Goal: Task Accomplishment & Management: Use online tool/utility

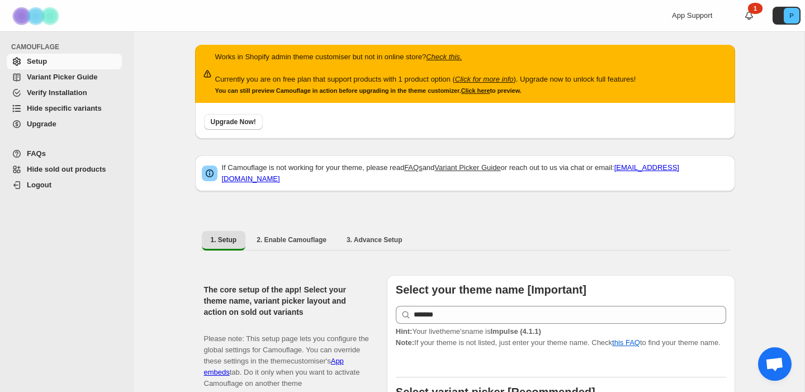
click at [41, 111] on span "Hide specific variants" at bounding box center [64, 108] width 75 height 8
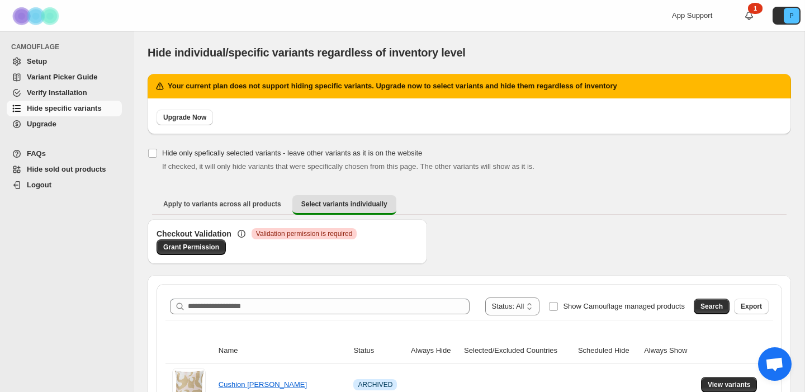
scroll to position [175, 0]
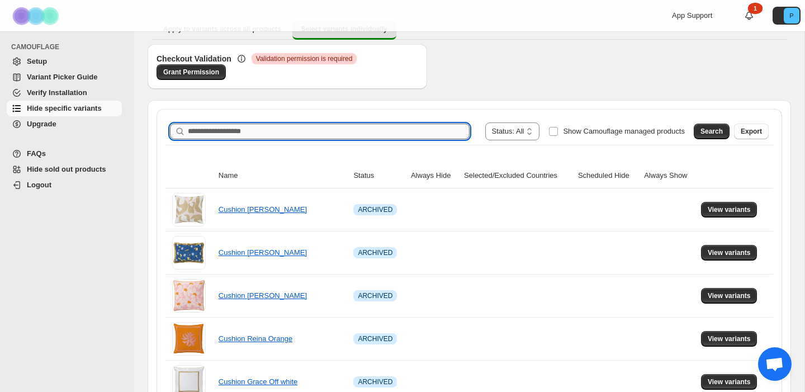
click at [319, 126] on input "Search product name" at bounding box center [329, 132] width 282 height 16
paste input "**********"
type input "**********"
click at [710, 131] on span "Search" at bounding box center [712, 131] width 22 height 9
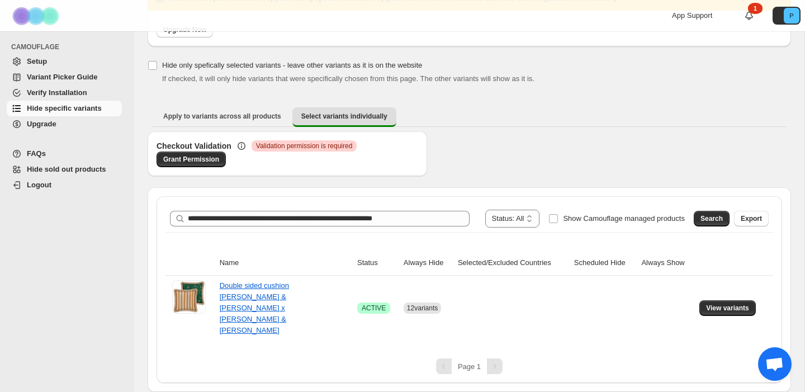
scroll to position [65, 0]
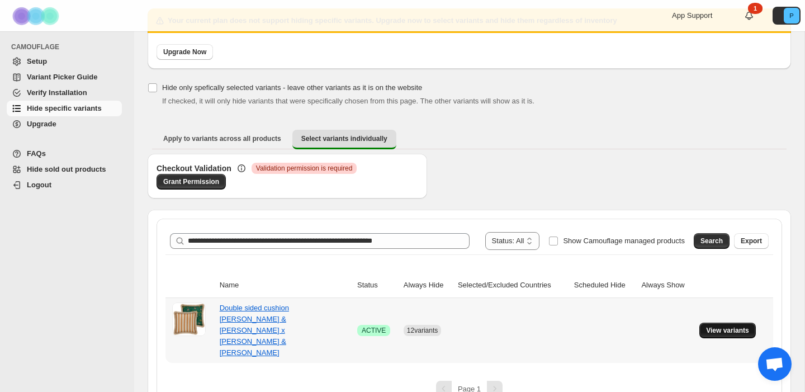
click at [742, 326] on span "View variants" at bounding box center [727, 330] width 43 height 9
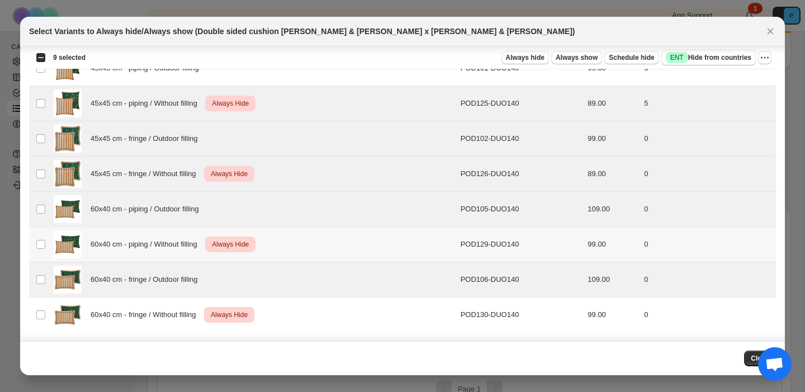
scroll to position [0, 0]
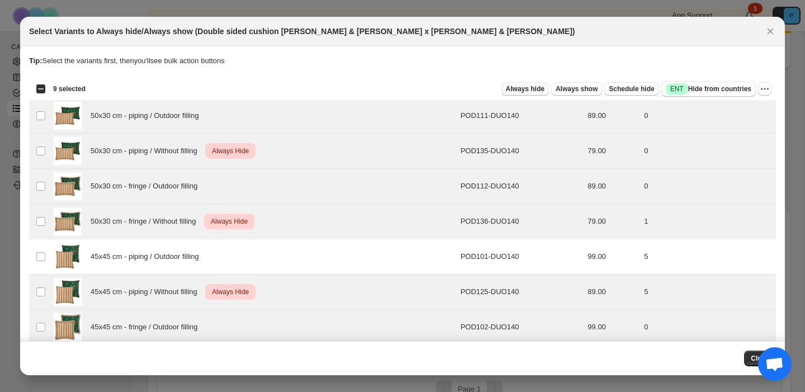
click at [523, 88] on span "Always hide" at bounding box center [525, 88] width 39 height 9
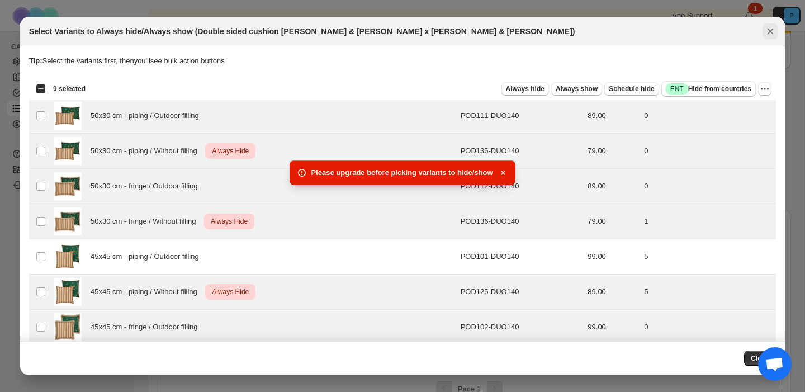
click at [768, 29] on icon "Close" at bounding box center [771, 32] width 6 height 6
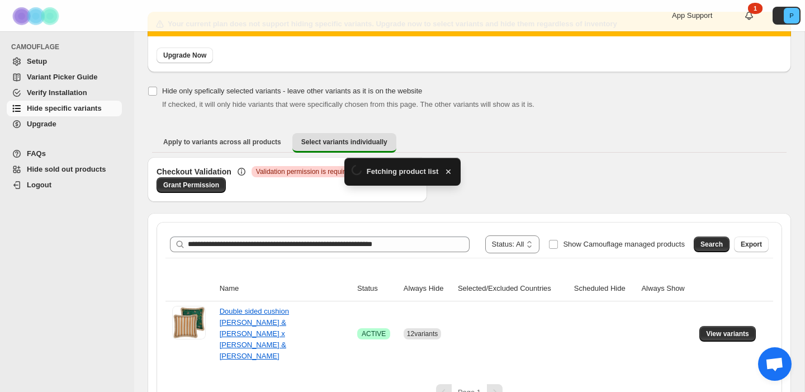
scroll to position [65, 0]
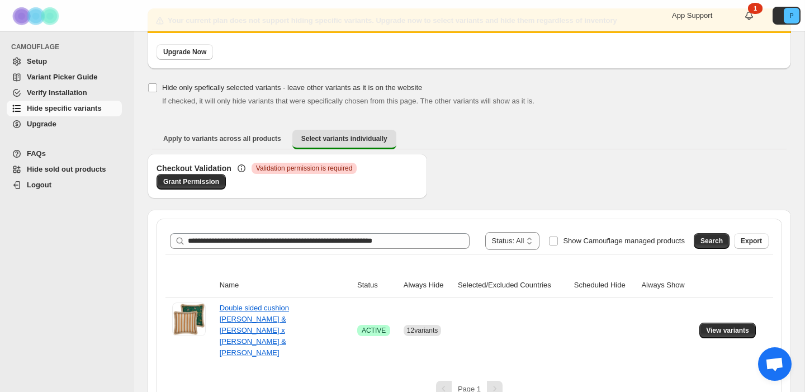
click at [56, 125] on span "Upgrade" at bounding box center [42, 124] width 30 height 8
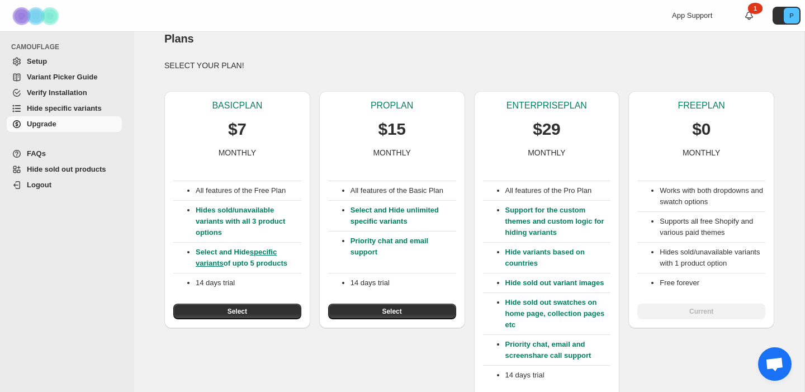
scroll to position [42, 0]
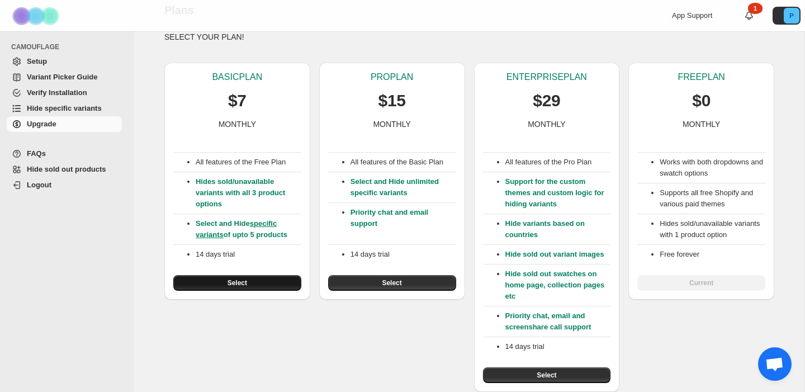
click at [245, 286] on span "Select" at bounding box center [238, 282] width 20 height 9
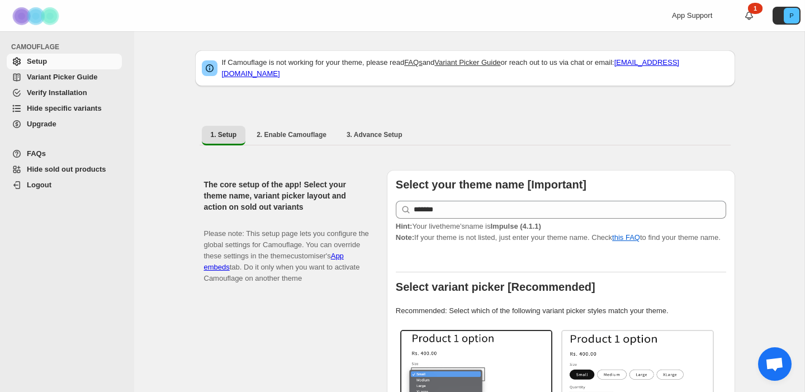
click at [80, 105] on span "Hide specific variants" at bounding box center [64, 108] width 75 height 8
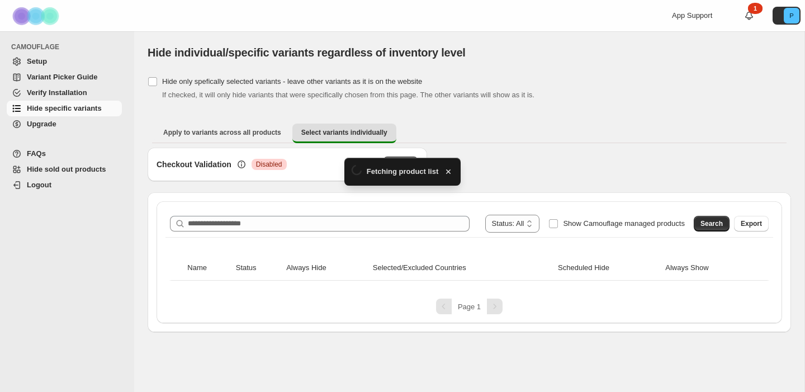
click at [242, 204] on div "**********" at bounding box center [470, 262] width 626 height 122
click at [253, 216] on div "**********" at bounding box center [470, 262] width 626 height 122
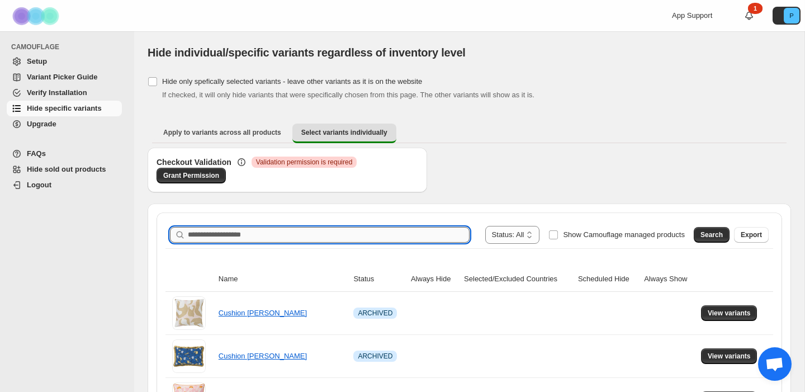
click at [262, 233] on input "Search product name" at bounding box center [329, 235] width 282 height 16
paste input "**********"
type input "**********"
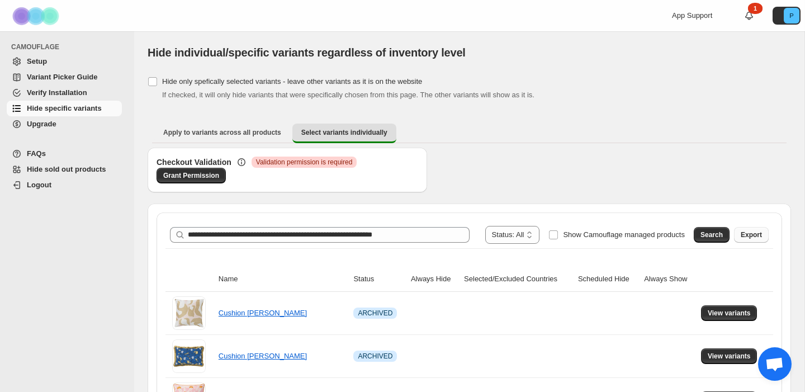
click at [741, 233] on span "Export" at bounding box center [751, 234] width 21 height 9
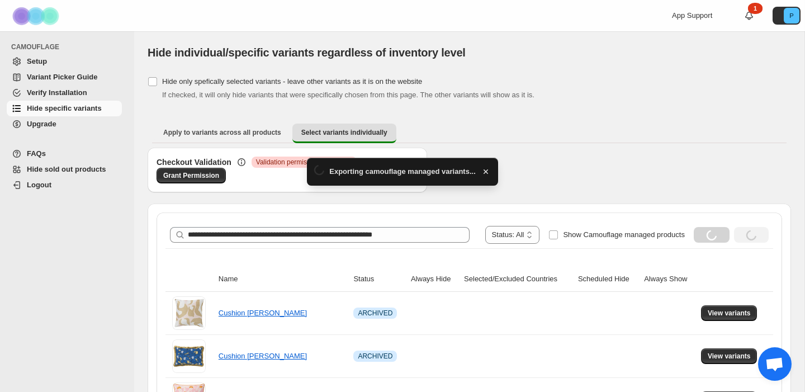
click at [485, 168] on icon "button" at bounding box center [485, 171] width 11 height 11
click at [487, 171] on icon "button" at bounding box center [485, 171] width 11 height 11
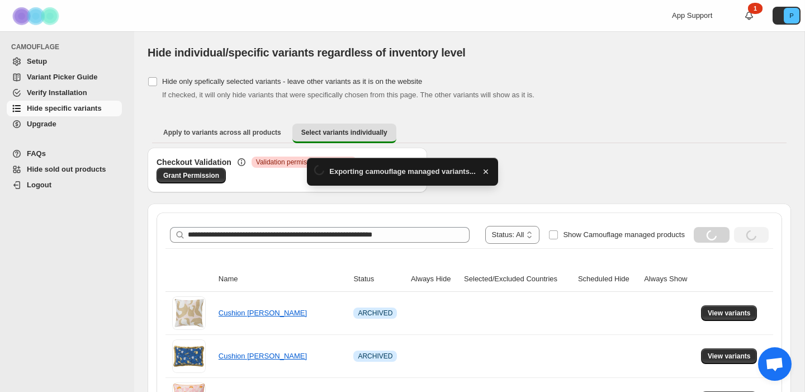
click at [487, 171] on icon "button" at bounding box center [485, 171] width 11 height 11
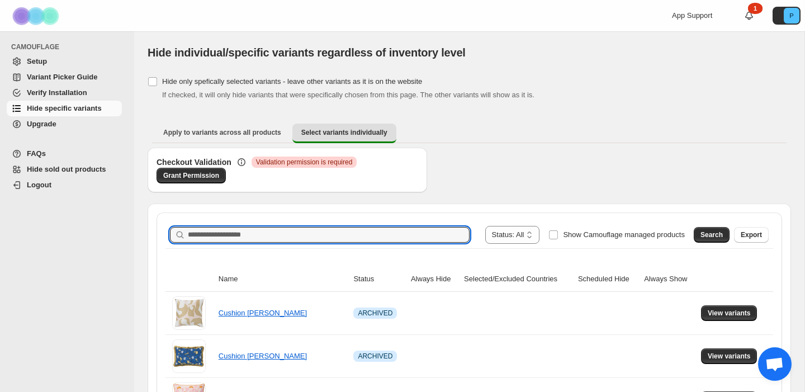
click at [347, 233] on input "Search product name" at bounding box center [329, 235] width 282 height 16
paste input "**********"
click at [701, 232] on span "Search" at bounding box center [712, 234] width 22 height 9
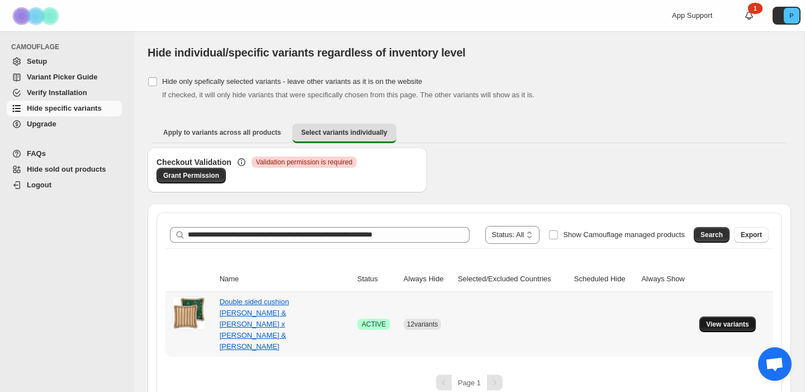
click at [730, 320] on span "View variants" at bounding box center [727, 324] width 43 height 9
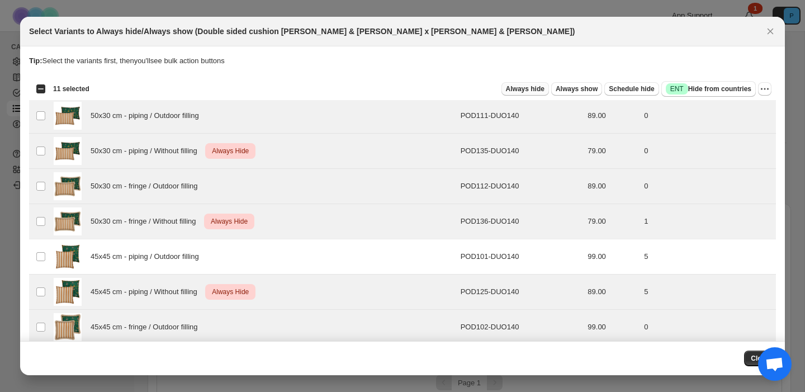
click at [526, 91] on span "Always hide" at bounding box center [525, 88] width 39 height 9
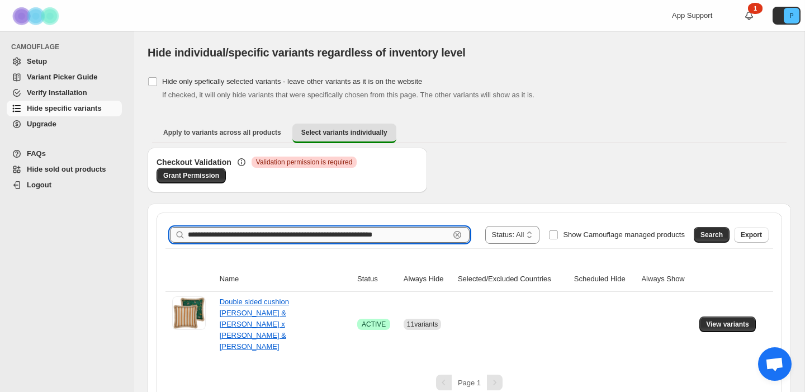
click at [278, 237] on input "**********" at bounding box center [319, 235] width 262 height 16
paste input "text"
click at [702, 238] on span "Search" at bounding box center [712, 234] width 22 height 9
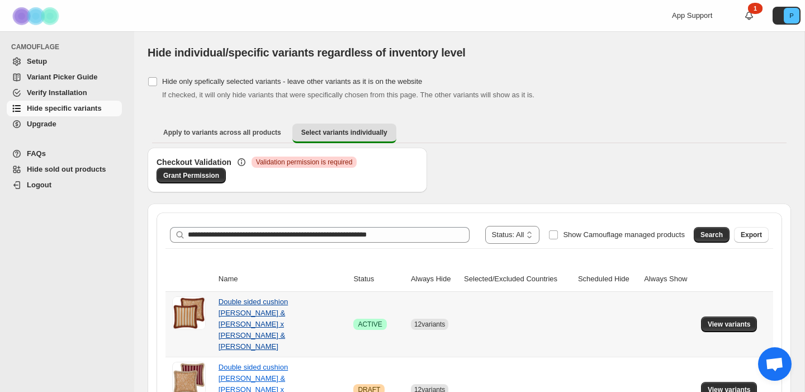
scroll to position [103, 0]
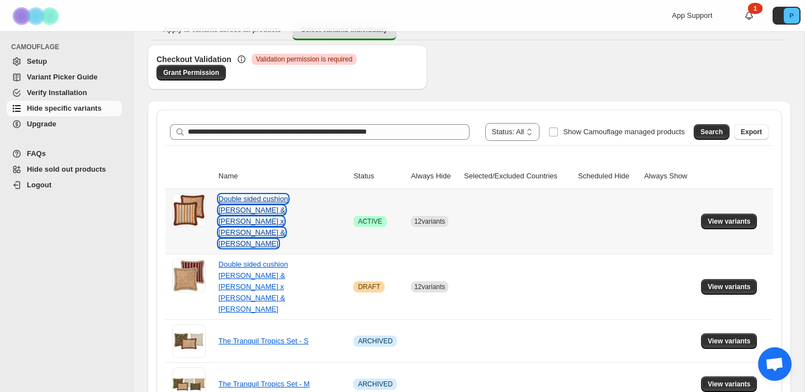
click at [271, 201] on link "Double sided cushion [PERSON_NAME] & [PERSON_NAME] x [PERSON_NAME] & [PERSON_NA…" at bounding box center [253, 221] width 69 height 53
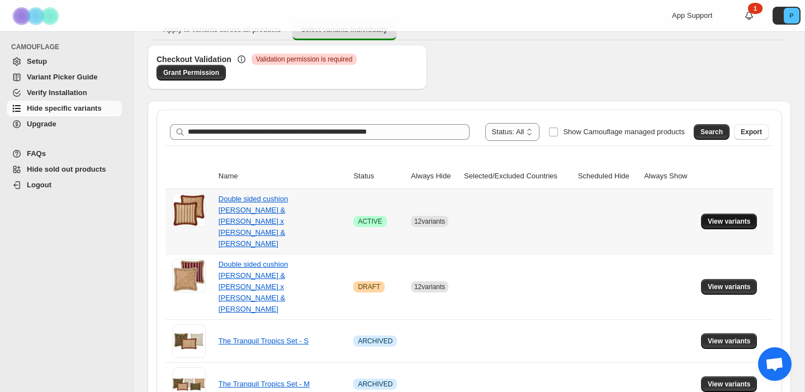
click at [733, 217] on span "View variants" at bounding box center [729, 221] width 43 height 9
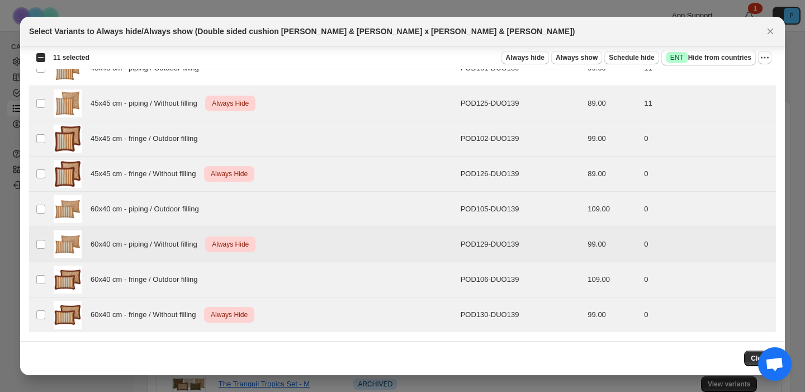
scroll to position [0, 0]
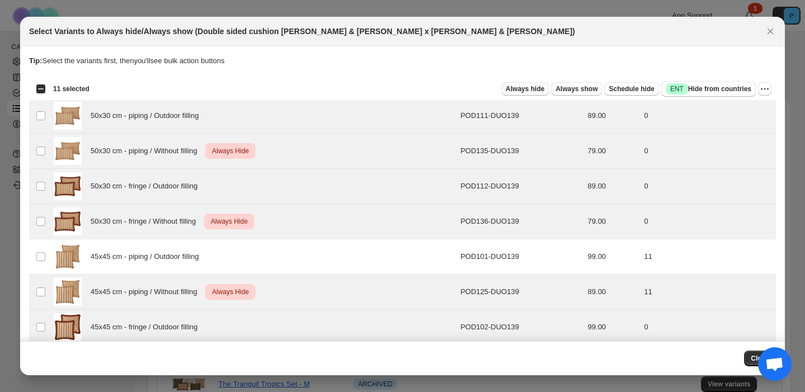
click at [522, 88] on span "Always hide" at bounding box center [525, 88] width 39 height 9
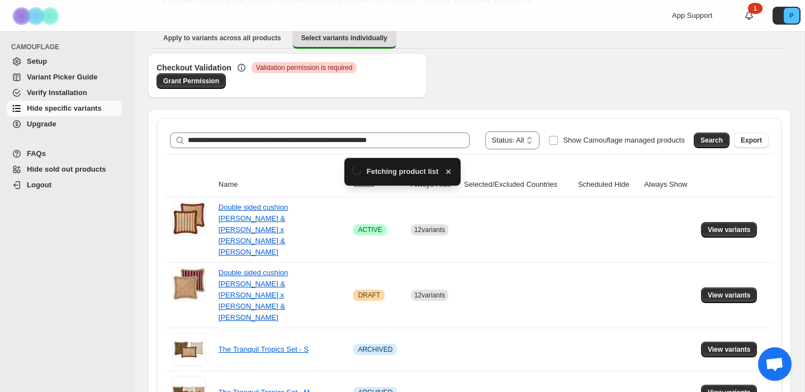
scroll to position [103, 0]
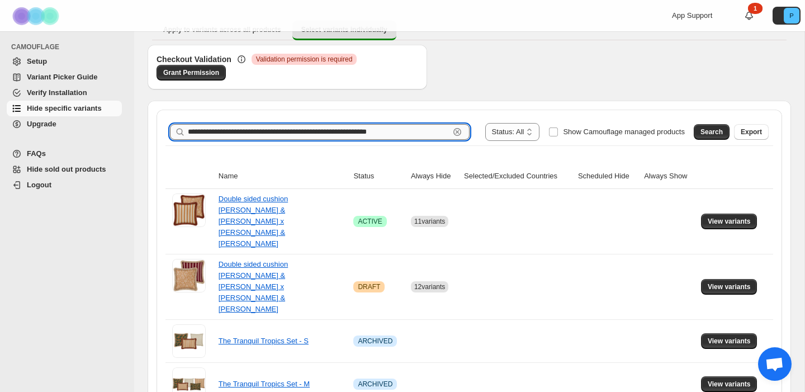
click at [243, 126] on input "**********" at bounding box center [319, 132] width 262 height 16
paste input "text"
click at [706, 129] on span "Search" at bounding box center [712, 131] width 22 height 9
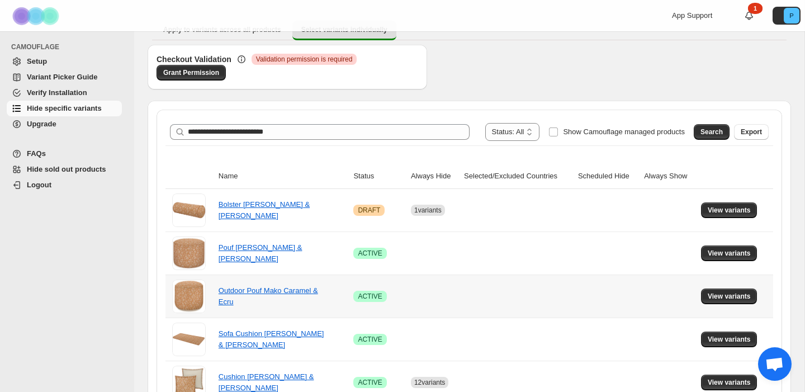
scroll to position [205, 0]
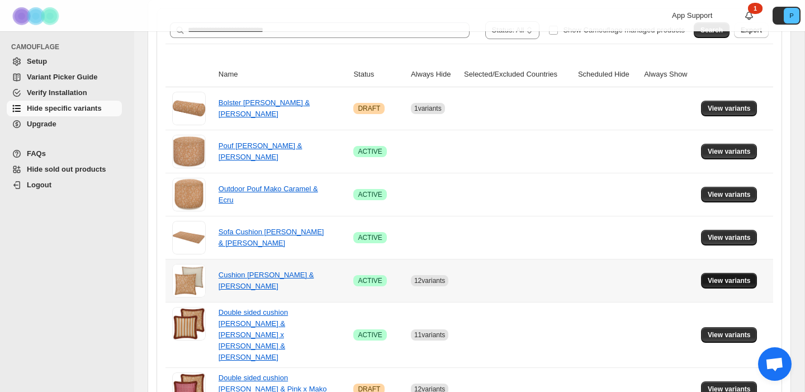
click at [748, 283] on span "View variants" at bounding box center [729, 280] width 43 height 9
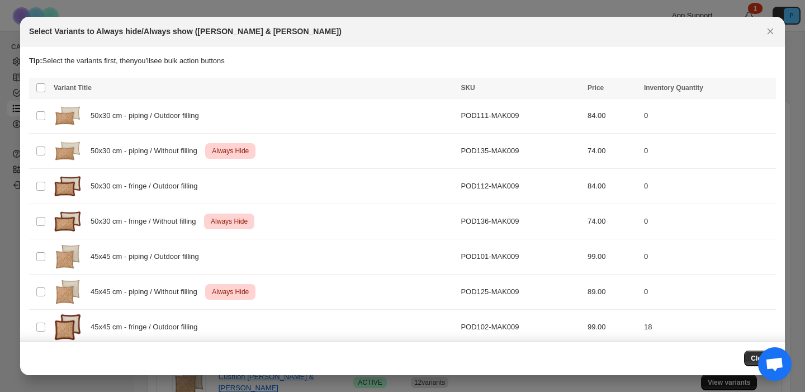
scroll to position [0, 0]
click at [40, 92] on span ":r23:" at bounding box center [41, 88] width 10 height 10
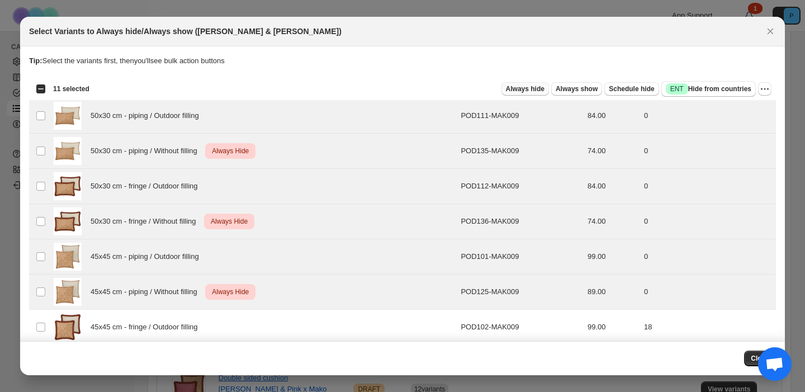
click at [533, 87] on span "Always hide" at bounding box center [525, 88] width 39 height 9
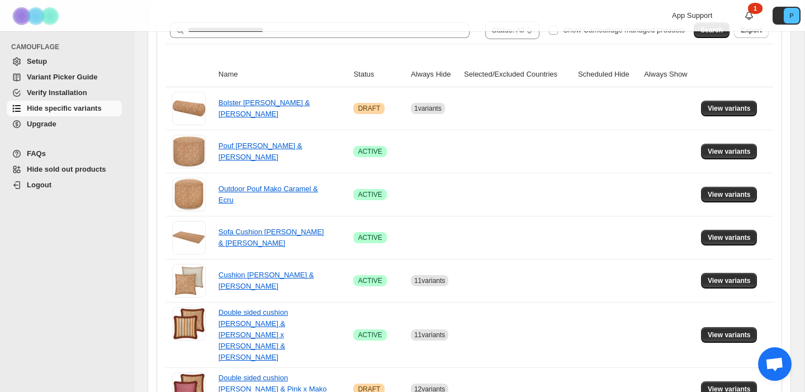
scroll to position [122, 0]
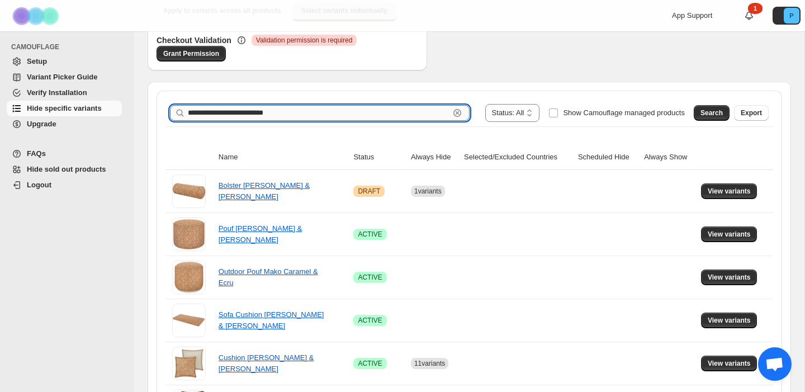
click at [259, 116] on input "**********" at bounding box center [319, 113] width 262 height 16
paste input "text"
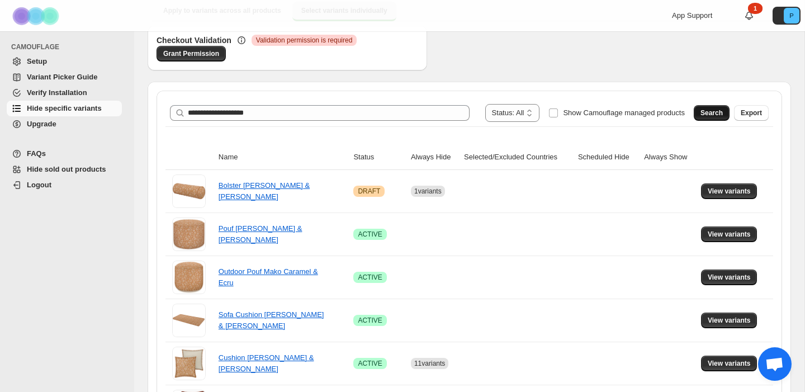
click at [721, 116] on span "Search" at bounding box center [712, 112] width 22 height 9
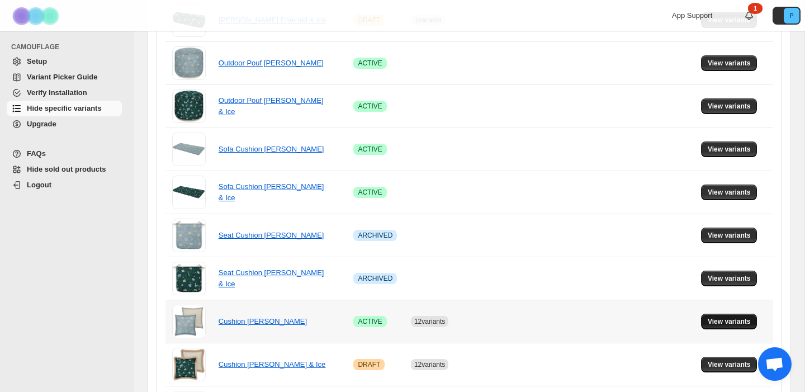
scroll to position [423, 0]
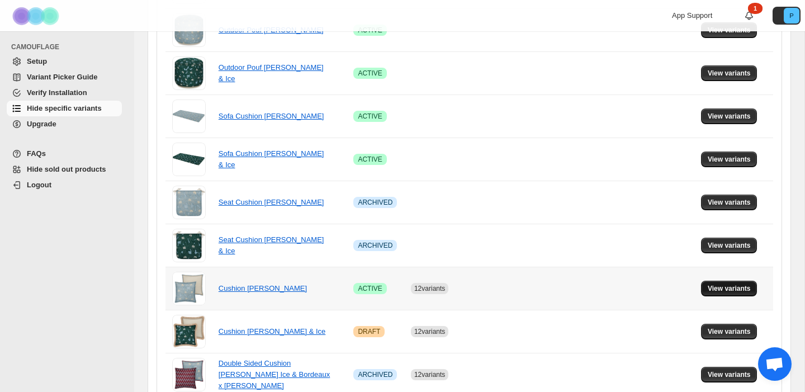
click at [735, 284] on span "View variants" at bounding box center [729, 288] width 43 height 9
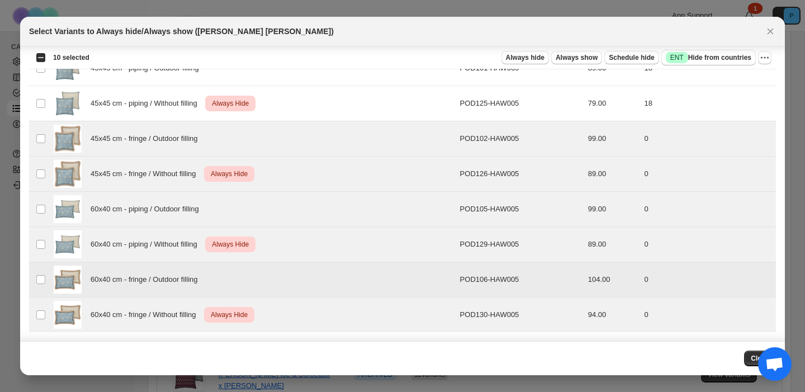
scroll to position [0, 0]
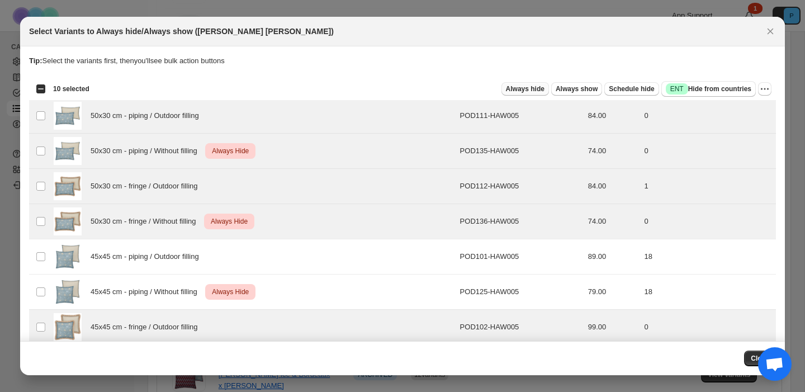
click at [530, 88] on span "Always hide" at bounding box center [525, 88] width 39 height 9
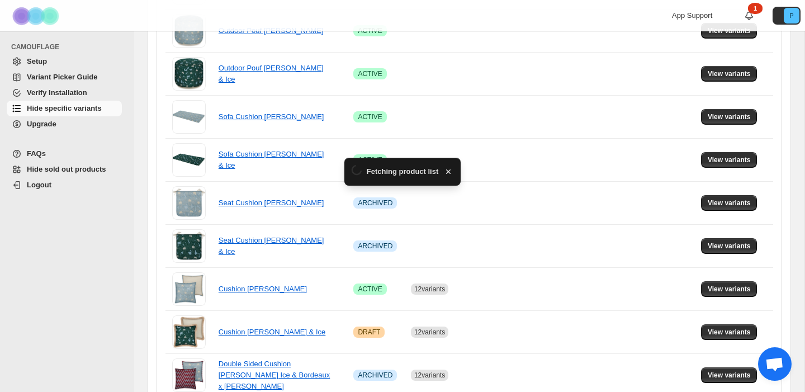
scroll to position [423, 0]
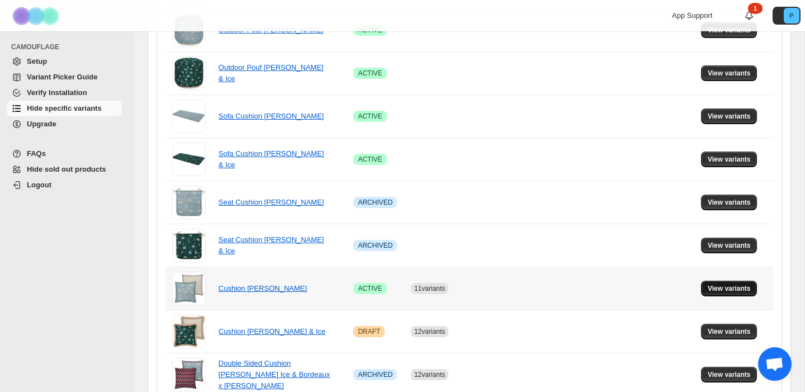
click at [735, 284] on span "View variants" at bounding box center [729, 288] width 43 height 9
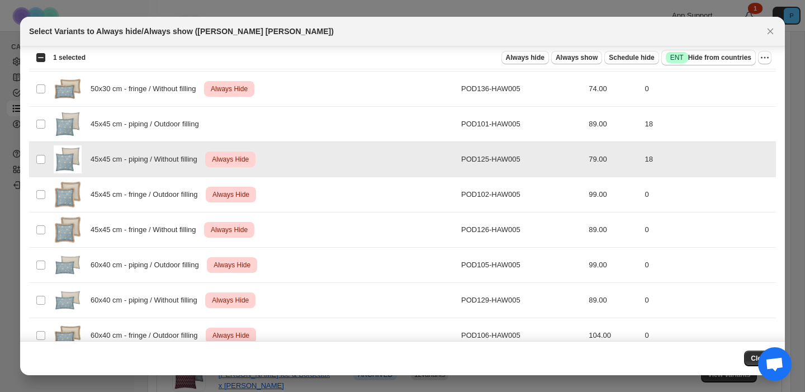
scroll to position [0, 0]
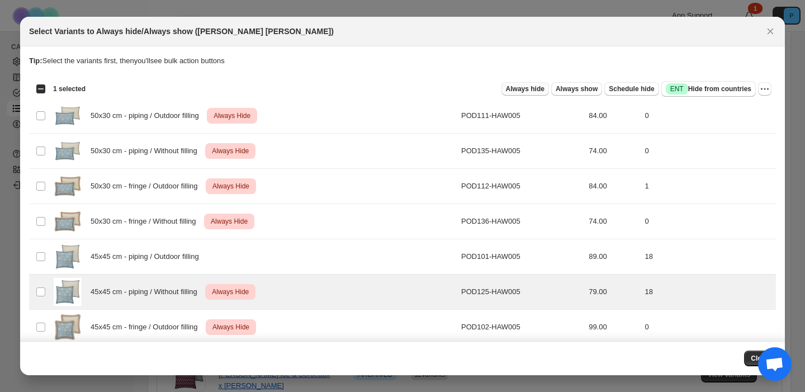
click at [521, 86] on span "Always hide" at bounding box center [525, 88] width 39 height 9
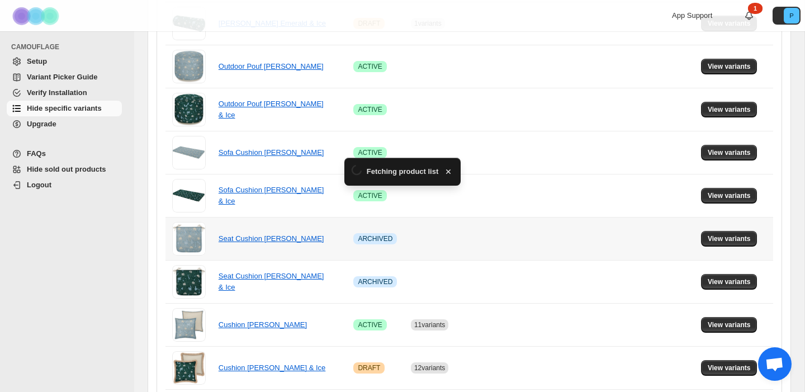
scroll to position [423, 0]
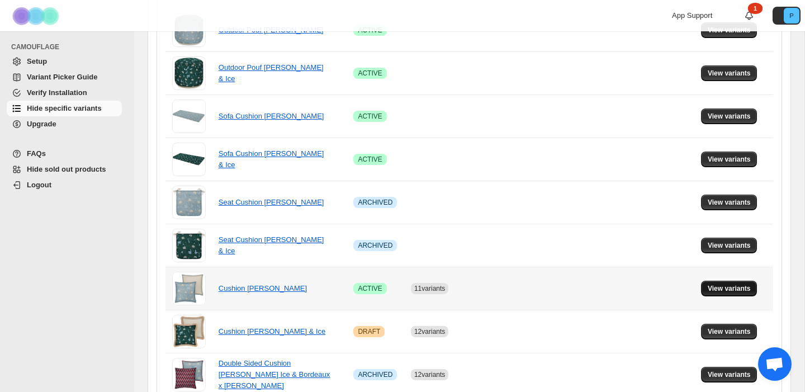
click at [734, 284] on span "View variants" at bounding box center [729, 288] width 43 height 9
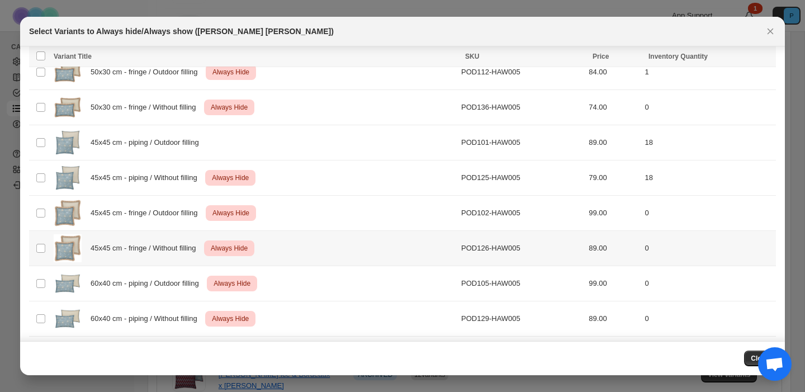
scroll to position [106, 0]
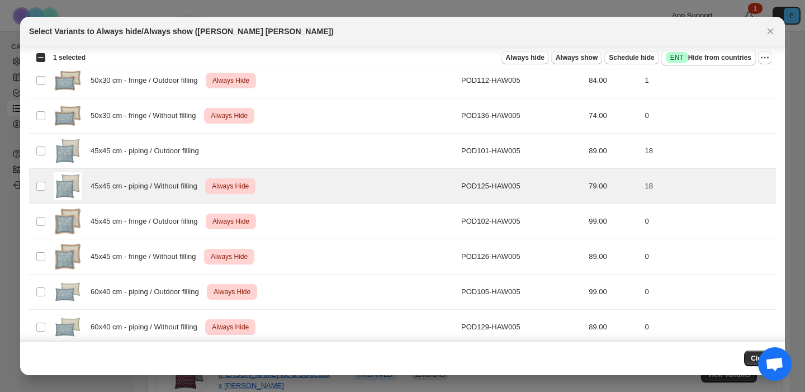
click at [563, 55] on span "Always show" at bounding box center [577, 57] width 42 height 9
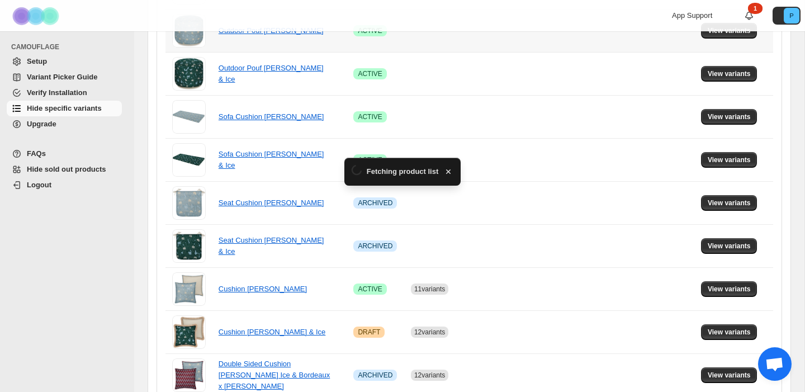
scroll to position [423, 0]
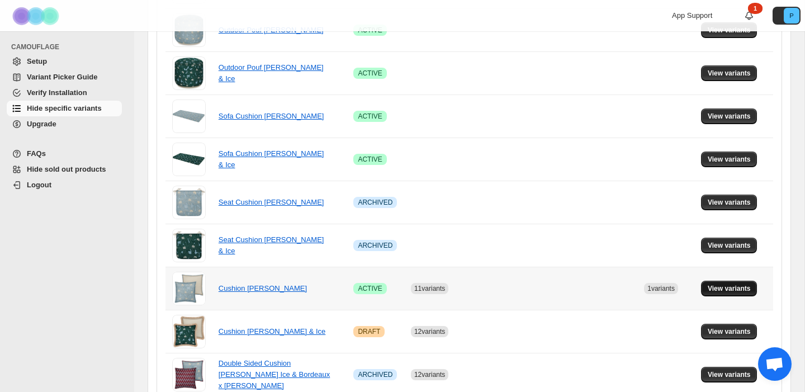
click at [740, 284] on span "View variants" at bounding box center [729, 288] width 43 height 9
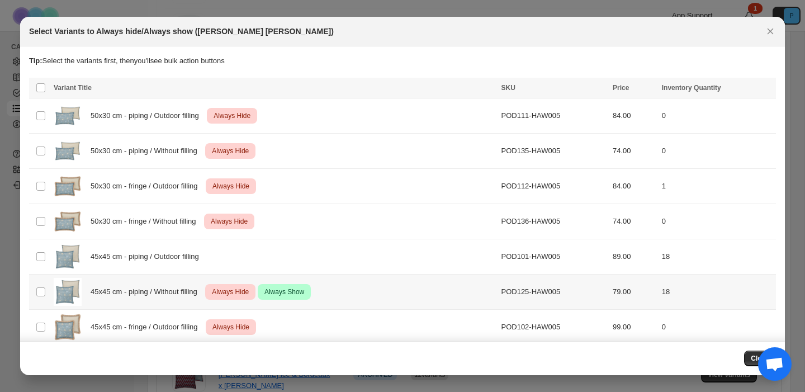
scroll to position [0, 0]
click at [769, 92] on icon "More actions" at bounding box center [764, 88] width 11 height 11
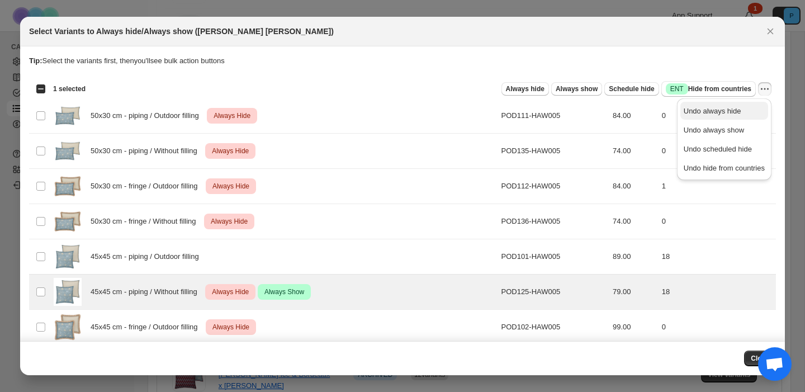
click at [735, 109] on span "Undo always hide" at bounding box center [713, 111] width 58 height 8
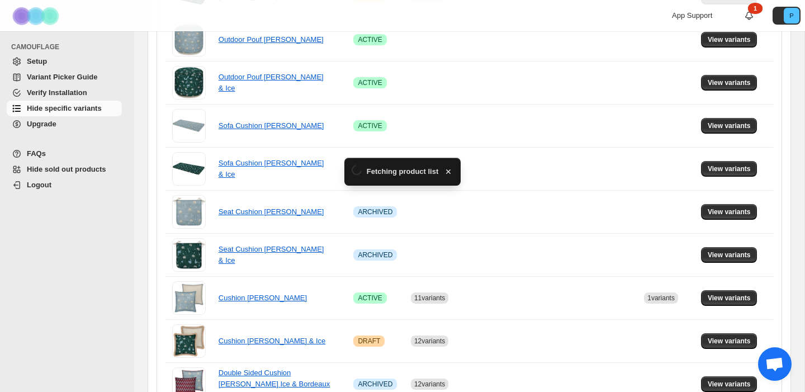
scroll to position [423, 0]
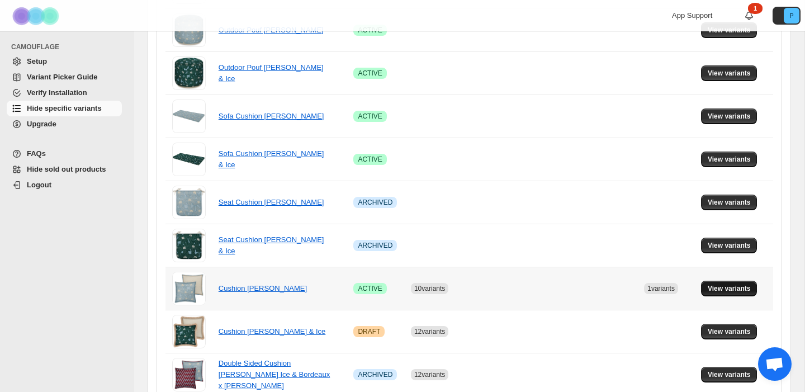
click at [737, 284] on span "View variants" at bounding box center [729, 288] width 43 height 9
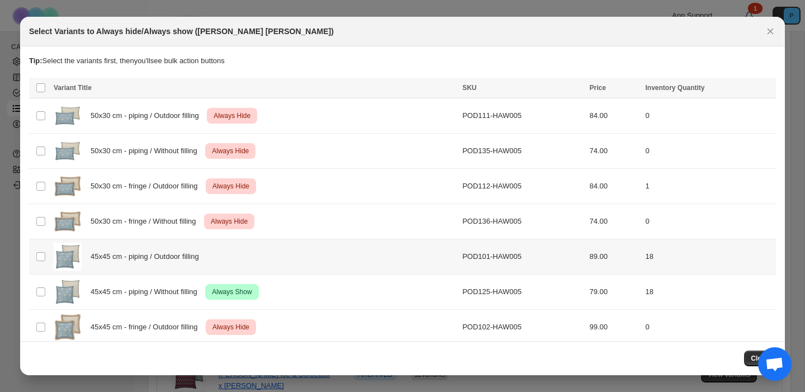
scroll to position [0, 0]
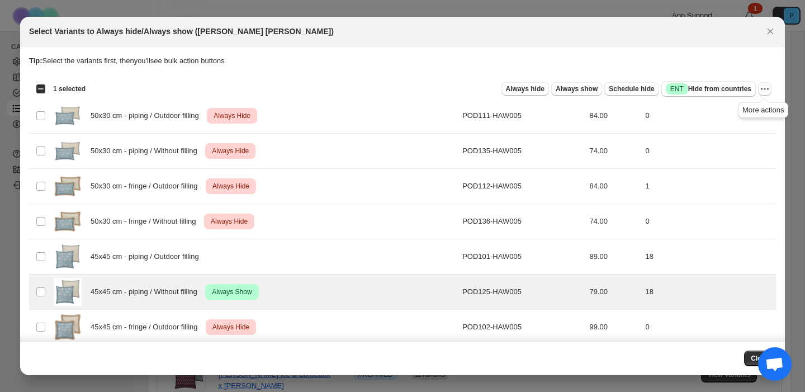
click at [764, 88] on icon "More actions" at bounding box center [764, 88] width 11 height 11
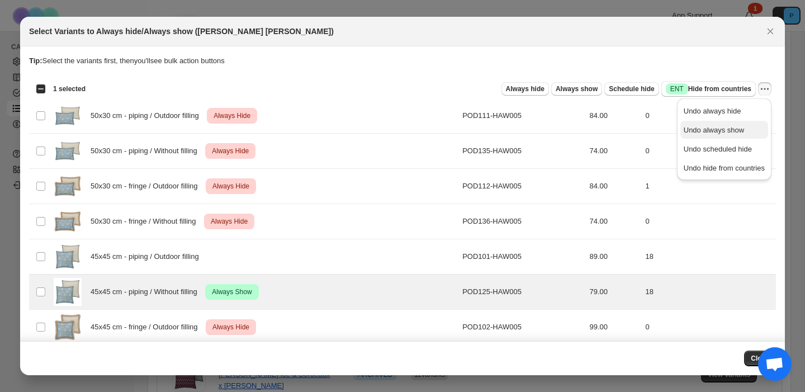
click at [734, 132] on span "Undo always show" at bounding box center [714, 130] width 60 height 8
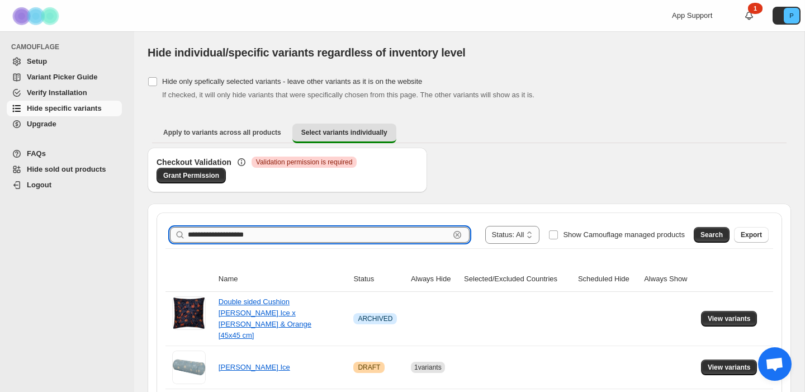
click at [267, 237] on input "**********" at bounding box center [319, 235] width 262 height 16
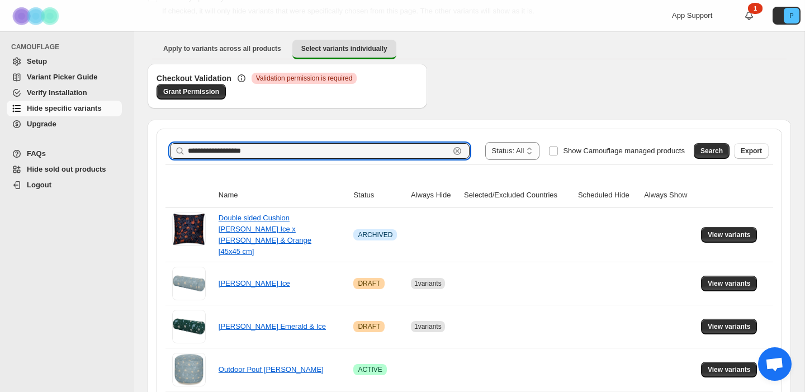
scroll to position [103, 0]
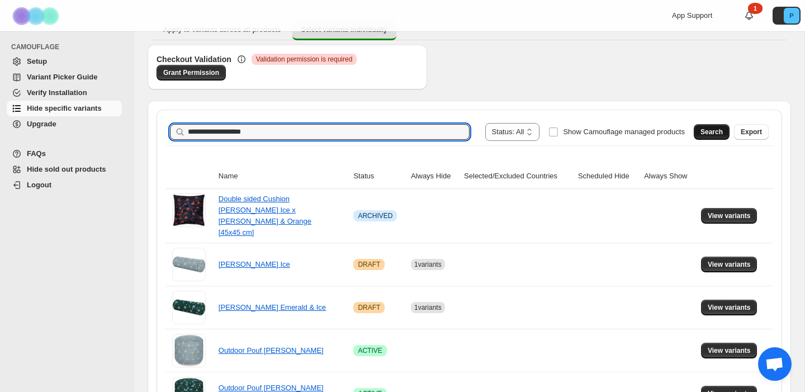
click at [714, 132] on span "Search" at bounding box center [712, 131] width 22 height 9
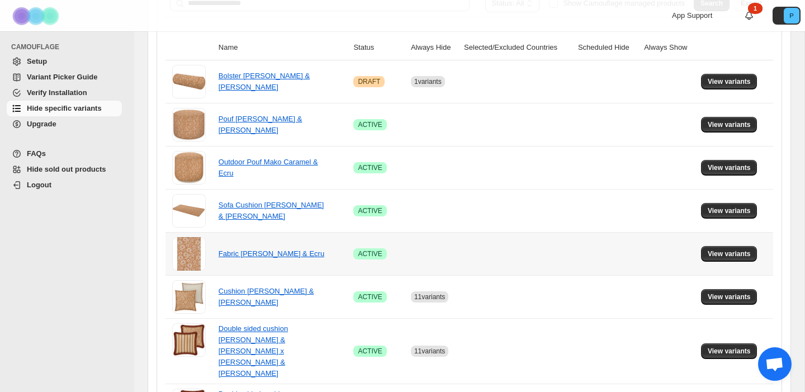
scroll to position [305, 0]
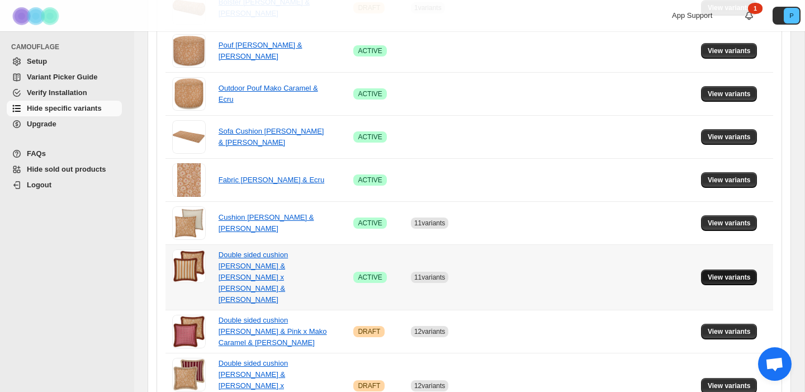
click at [727, 273] on span "View variants" at bounding box center [729, 277] width 43 height 9
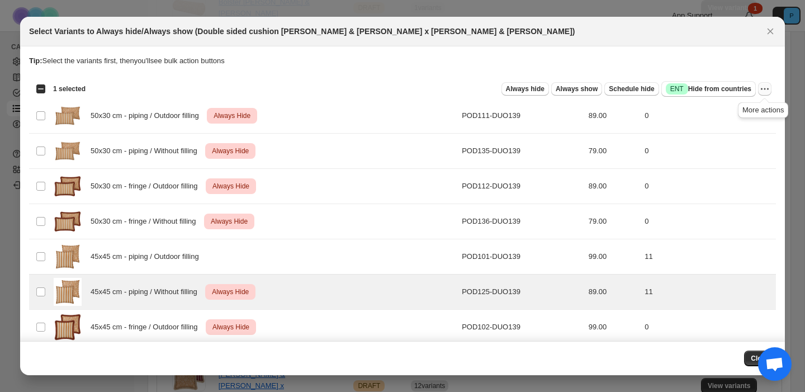
click at [762, 88] on icon "More actions" at bounding box center [764, 88] width 11 height 11
click at [741, 114] on span "Undo always hide" at bounding box center [724, 111] width 81 height 11
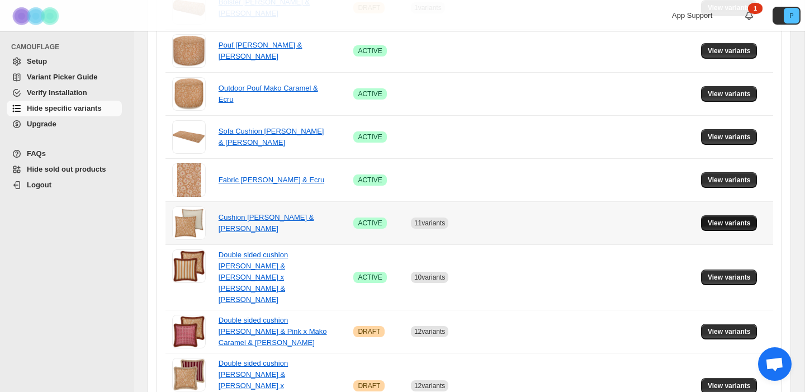
click at [733, 226] on span "View variants" at bounding box center [729, 223] width 43 height 9
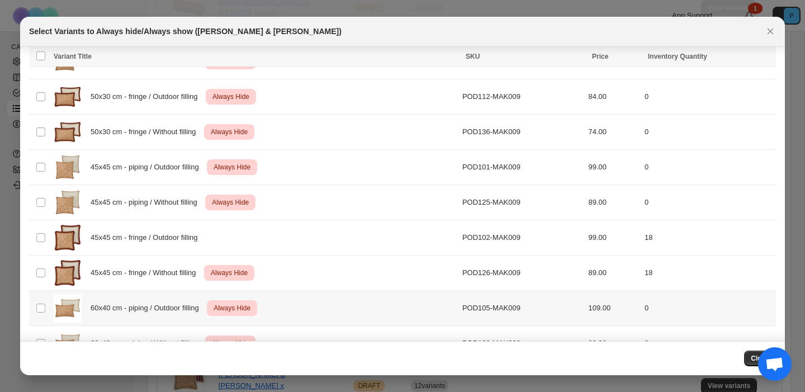
scroll to position [100, 0]
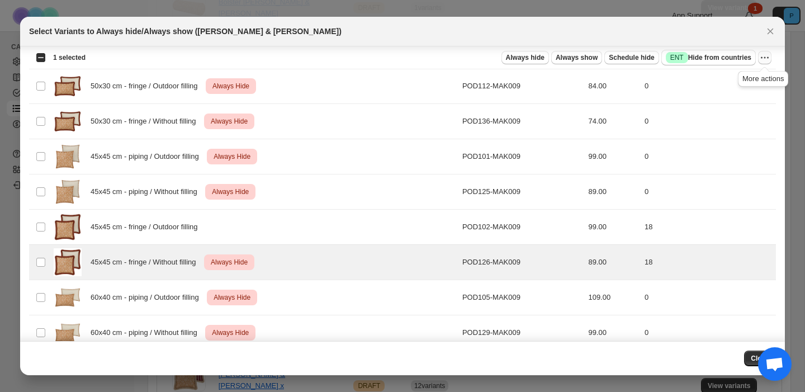
click at [762, 53] on icon "More actions" at bounding box center [764, 57] width 11 height 11
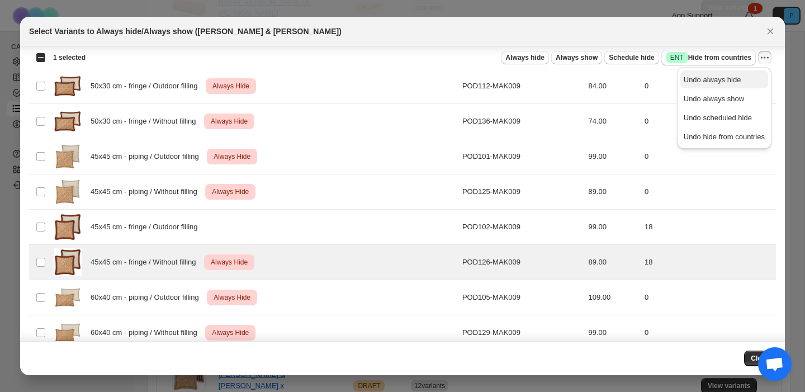
drag, startPoint x: 738, startPoint y: 97, endPoint x: 740, endPoint y: 79, distance: 18.0
click at [740, 79] on ul "Undo always hide Undo always show Undo scheduled hide Undo hide from countries" at bounding box center [725, 107] width 88 height 75
click at [740, 79] on span "Undo always hide" at bounding box center [724, 79] width 81 height 11
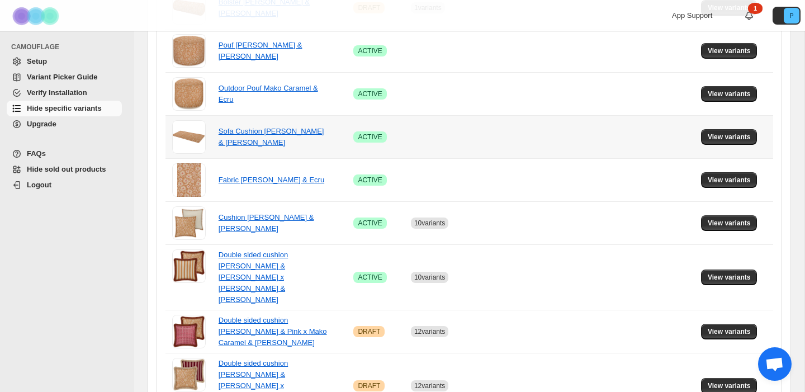
scroll to position [0, 0]
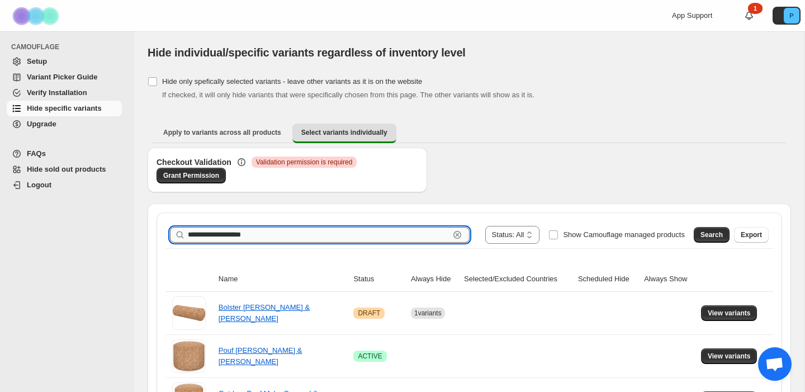
click at [300, 231] on input "**********" at bounding box center [319, 235] width 262 height 16
paste input "**********"
click at [705, 237] on span "Search" at bounding box center [712, 234] width 22 height 9
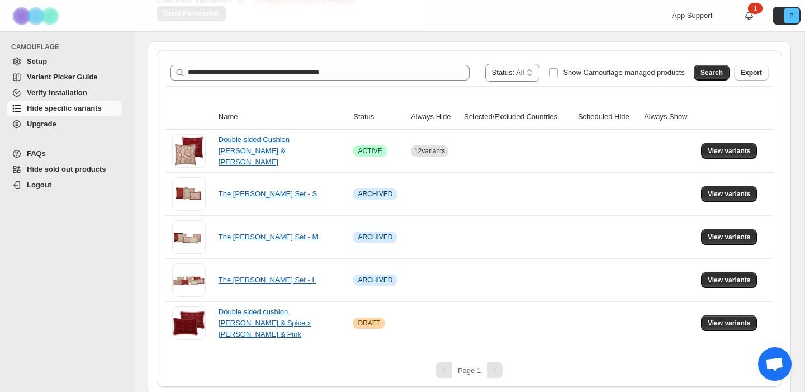
scroll to position [166, 0]
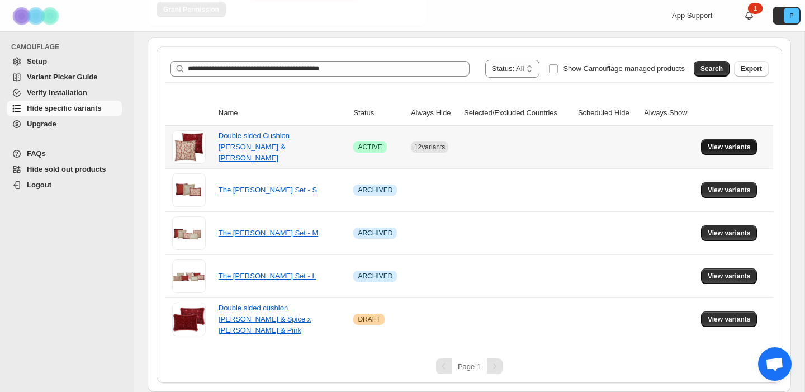
click at [724, 145] on span "View variants" at bounding box center [729, 147] width 43 height 9
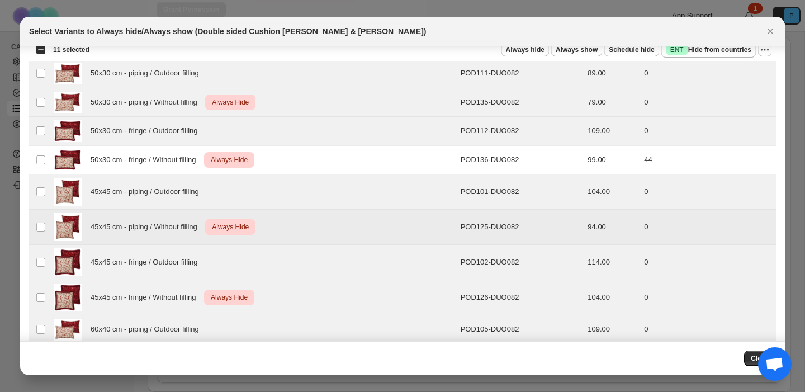
scroll to position [0, 0]
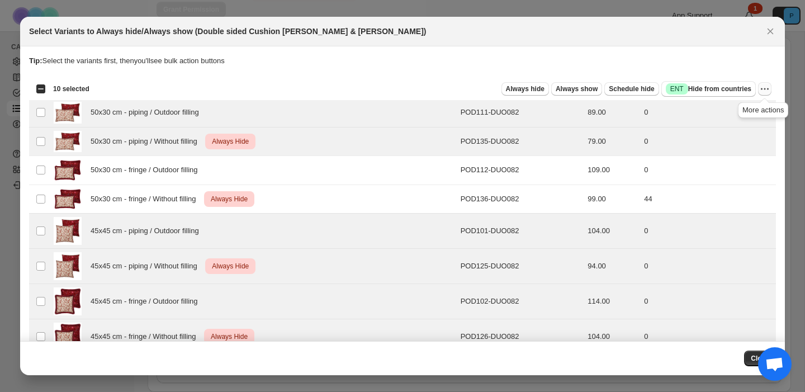
click at [763, 87] on icon "More actions" at bounding box center [764, 88] width 11 height 11
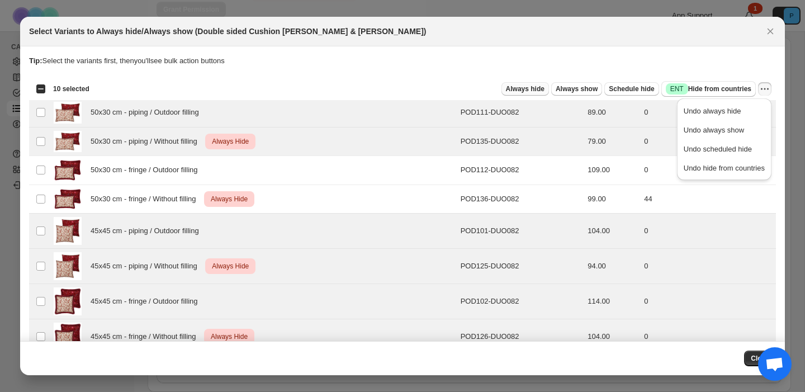
click at [516, 89] on span "Always hide" at bounding box center [525, 88] width 39 height 9
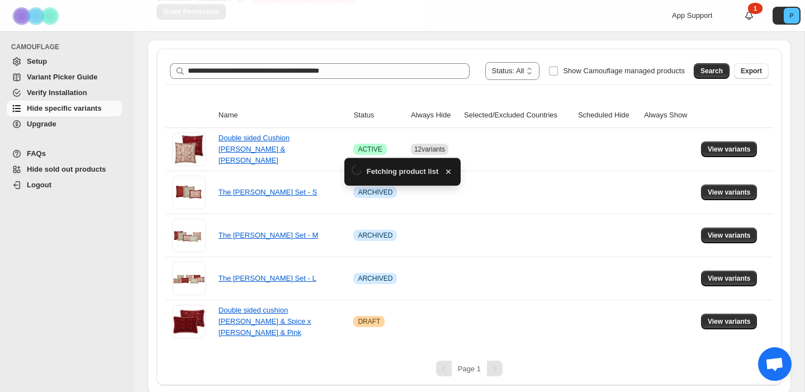
scroll to position [166, 0]
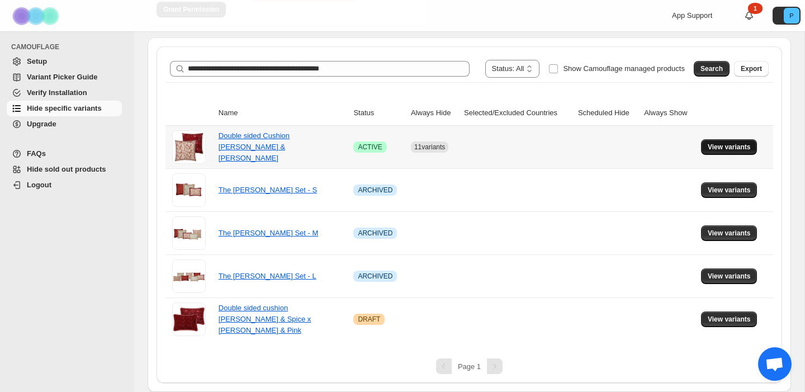
click at [731, 146] on span "View variants" at bounding box center [729, 147] width 43 height 9
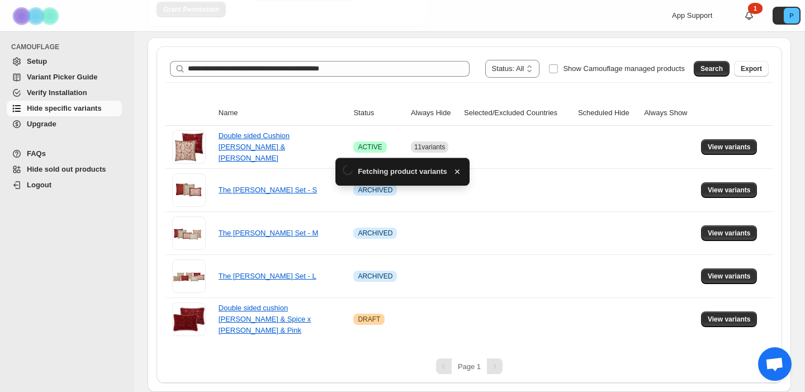
scroll to position [0, 0]
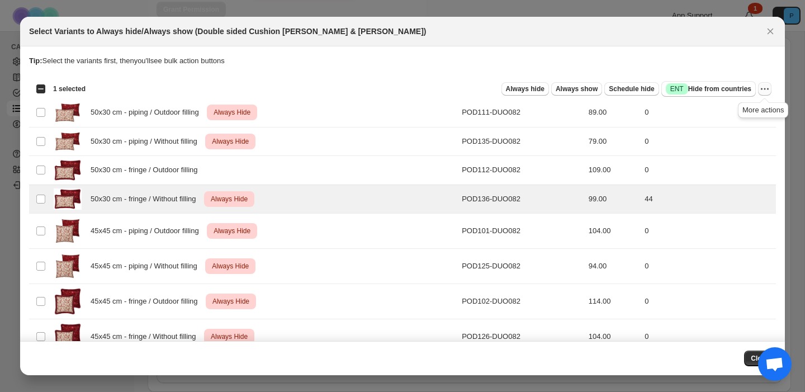
click at [765, 87] on icon "More actions" at bounding box center [764, 88] width 11 height 11
click at [741, 108] on span "Undo always hide" at bounding box center [724, 111] width 81 height 11
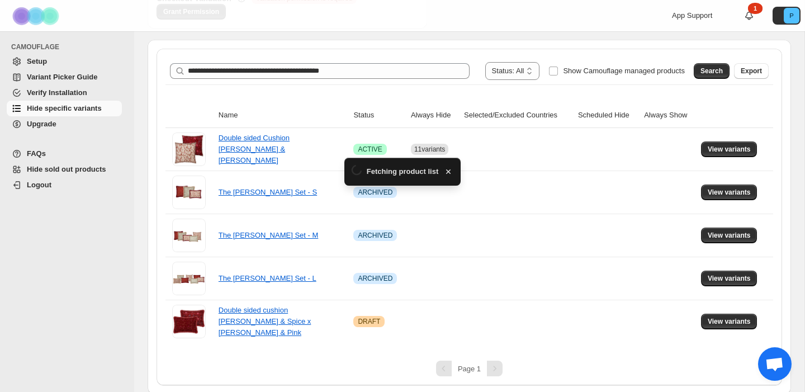
scroll to position [166, 0]
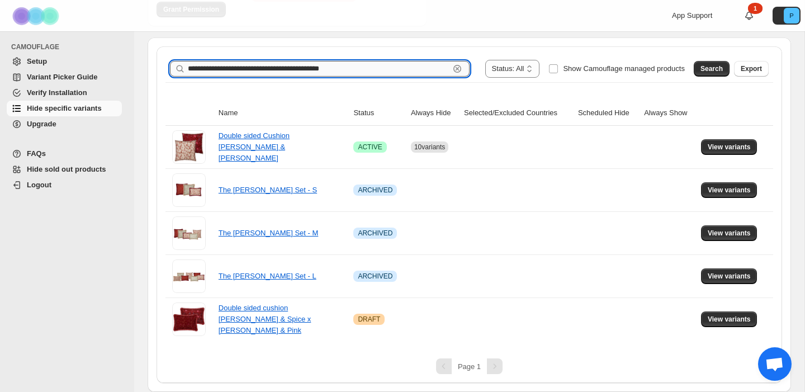
click at [266, 65] on input "**********" at bounding box center [319, 69] width 262 height 16
paste input "text"
click at [712, 69] on span "Search" at bounding box center [712, 68] width 22 height 9
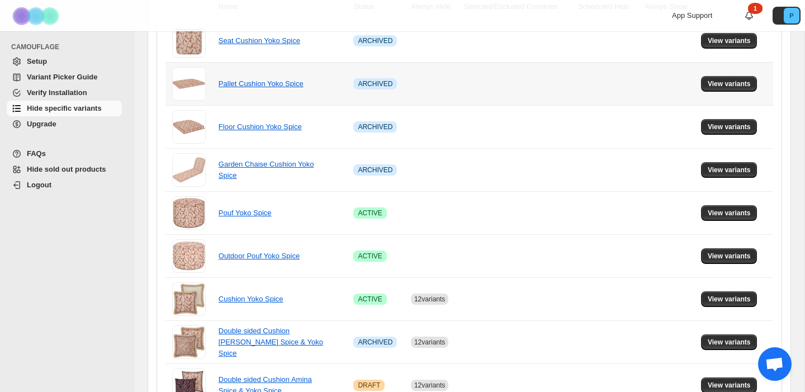
scroll to position [285, 0]
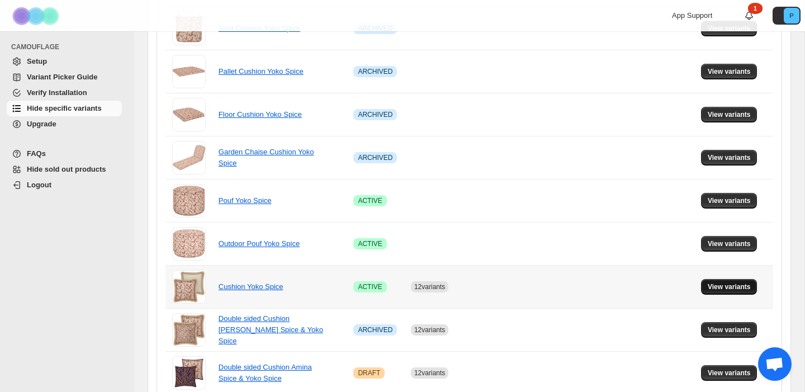
click at [738, 282] on span "View variants" at bounding box center [729, 286] width 43 height 9
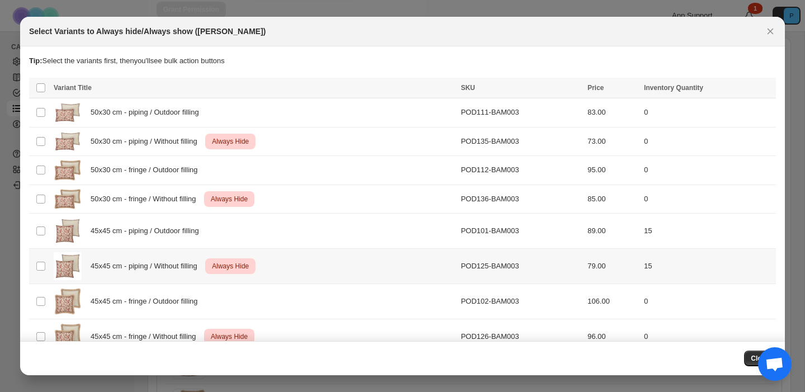
scroll to position [0, 0]
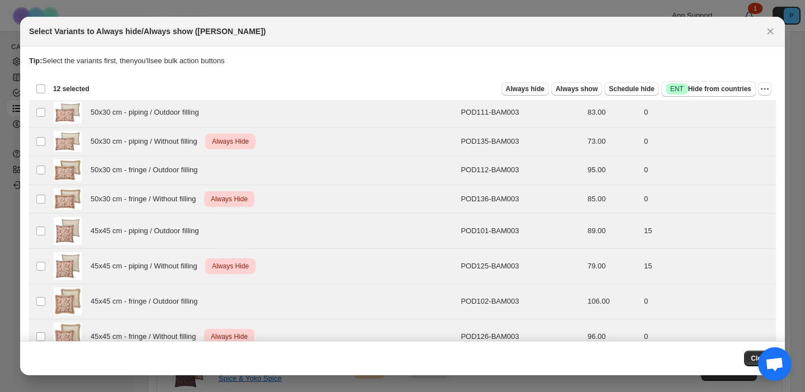
click at [530, 89] on span "Always hide" at bounding box center [525, 88] width 39 height 9
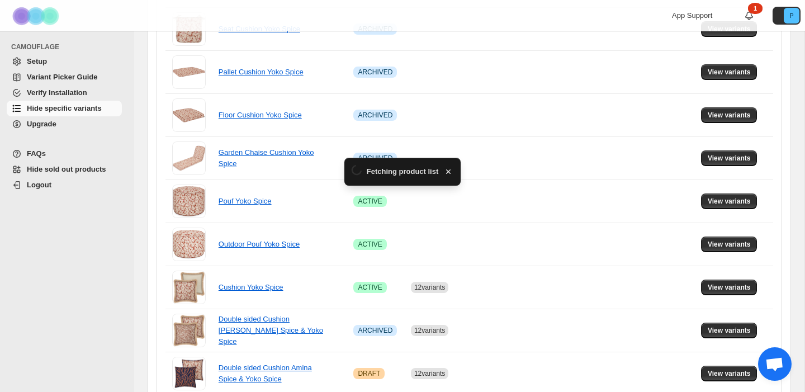
scroll to position [285, 0]
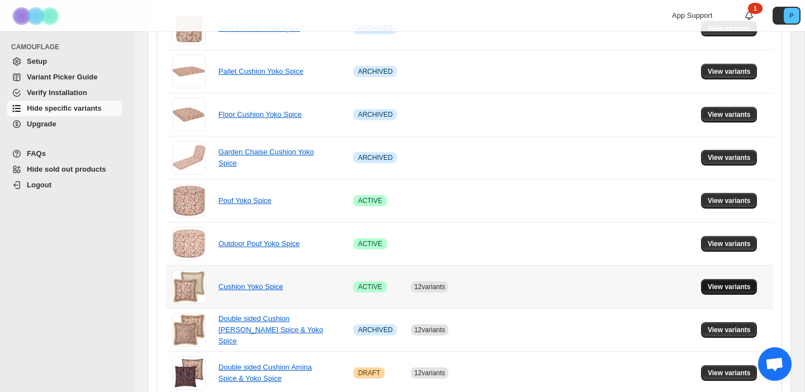
click at [748, 284] on span "View variants" at bounding box center [729, 286] width 43 height 9
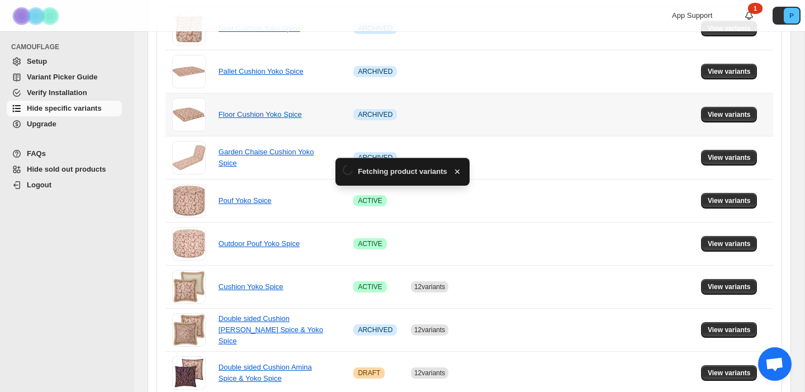
scroll to position [0, 0]
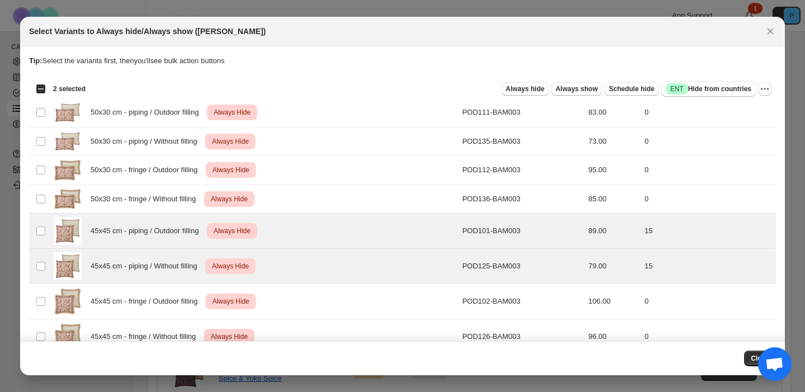
click at [762, 87] on icon "More actions" at bounding box center [764, 88] width 11 height 11
click at [734, 112] on span "Undo always hide" at bounding box center [713, 111] width 58 height 8
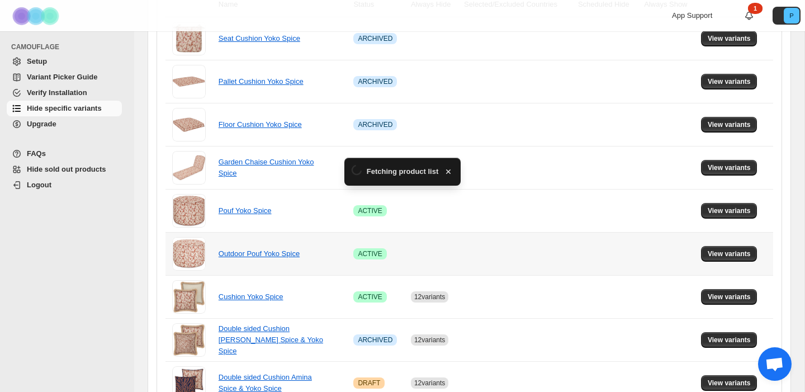
scroll to position [285, 0]
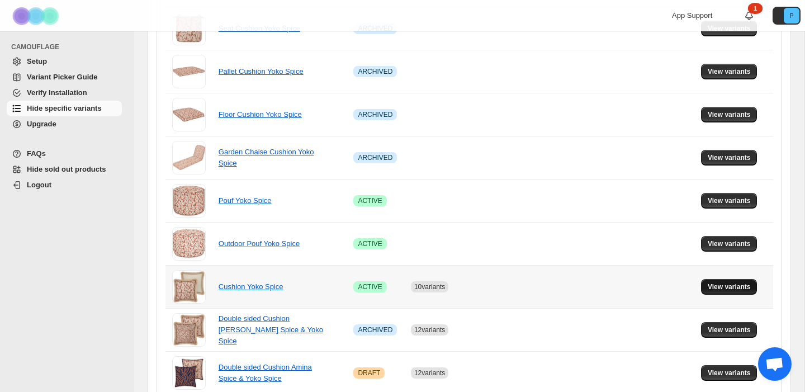
click at [746, 284] on span "View variants" at bounding box center [729, 286] width 43 height 9
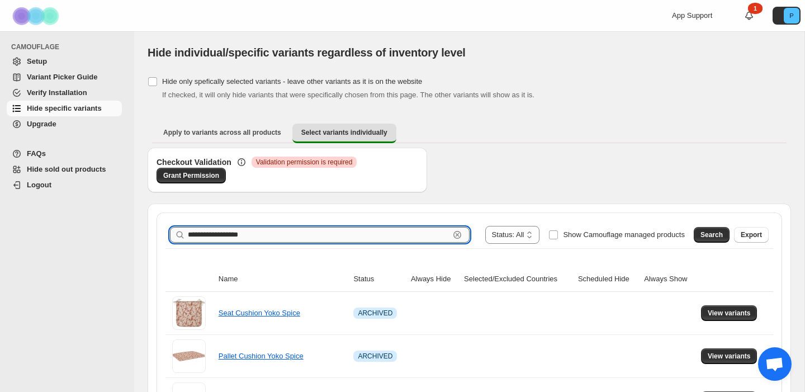
click at [250, 231] on input "**********" at bounding box center [319, 235] width 262 height 16
paste input "**********"
type input "**********"
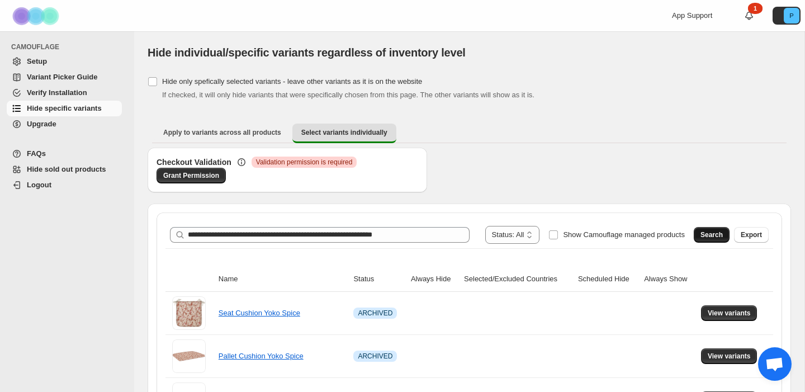
click at [703, 229] on button "Search" at bounding box center [712, 235] width 36 height 16
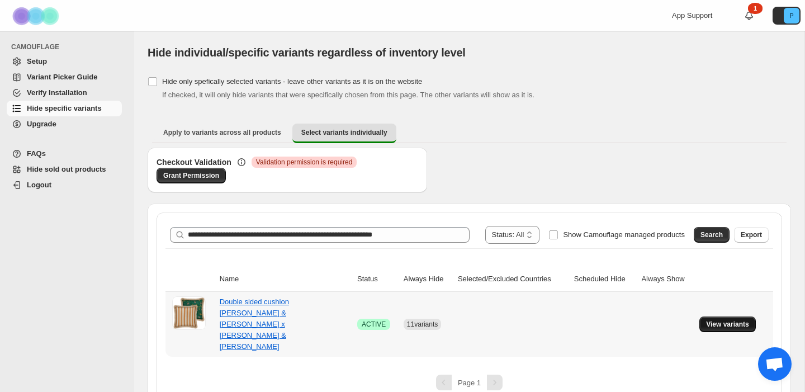
click at [727, 320] on span "View variants" at bounding box center [727, 324] width 43 height 9
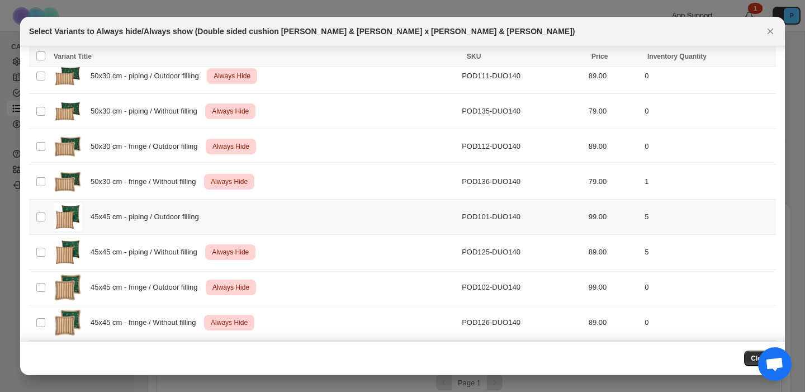
scroll to position [56, 0]
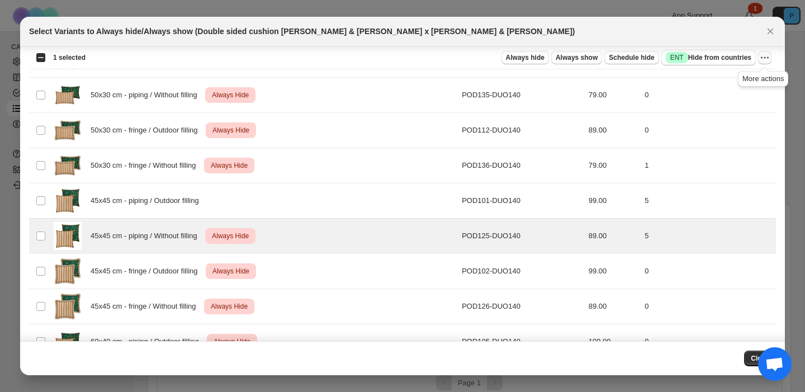
click at [764, 60] on icon "More actions" at bounding box center [764, 57] width 11 height 11
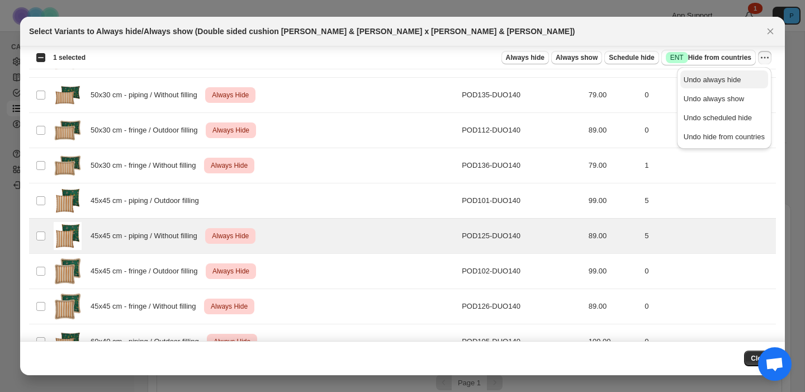
click at [725, 85] on span "Undo always hide" at bounding box center [724, 79] width 81 height 11
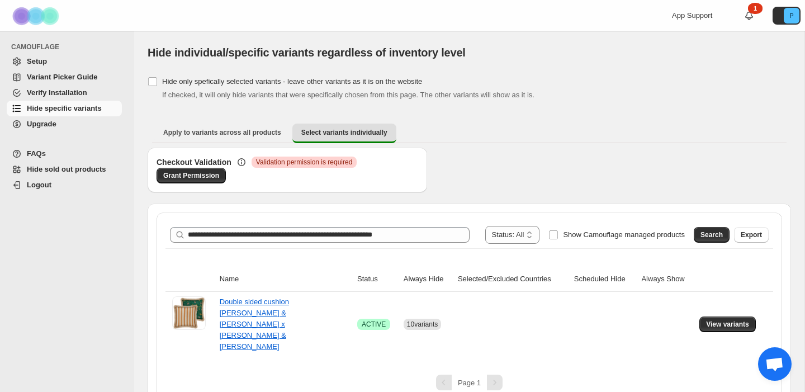
click at [69, 94] on span "Verify Installation" at bounding box center [57, 92] width 60 height 8
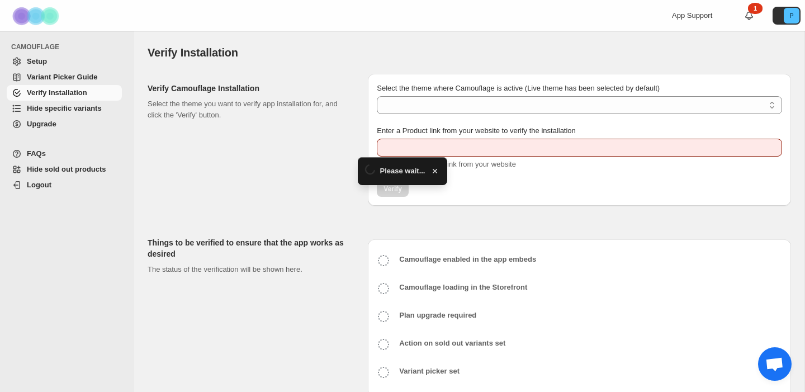
type input "**********"
select select "**********"
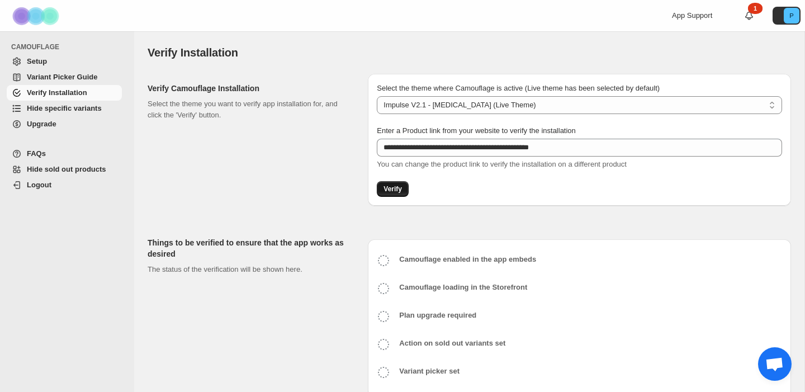
click at [398, 193] on span "Verify" at bounding box center [393, 189] width 18 height 9
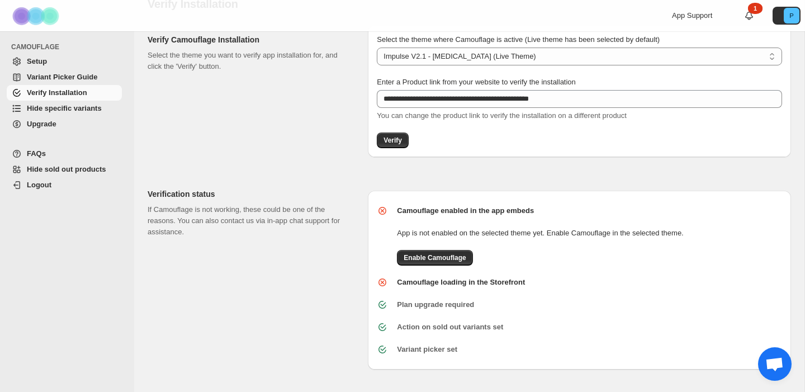
scroll to position [44, 0]
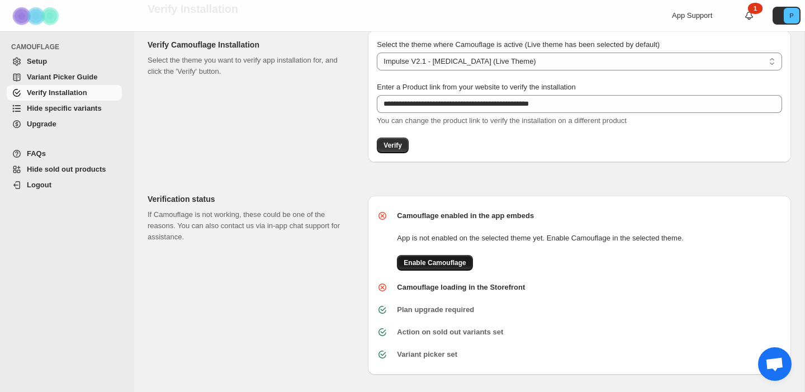
click at [444, 261] on span "Enable Camouflage" at bounding box center [435, 262] width 62 height 9
click at [407, 147] on button "Verify" at bounding box center [393, 146] width 32 height 16
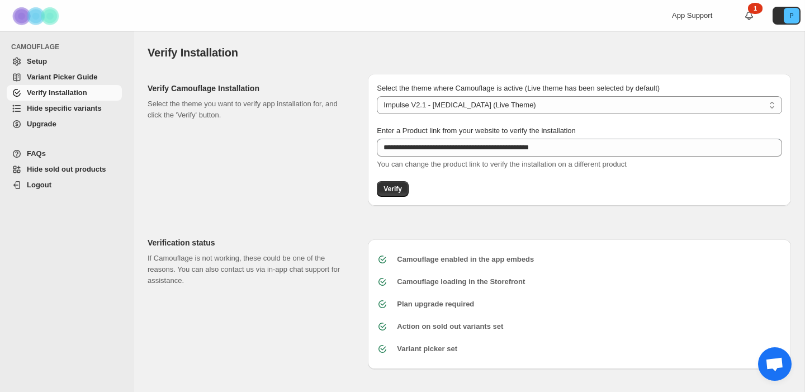
scroll to position [0, 0]
